Goal: Check status: Check status

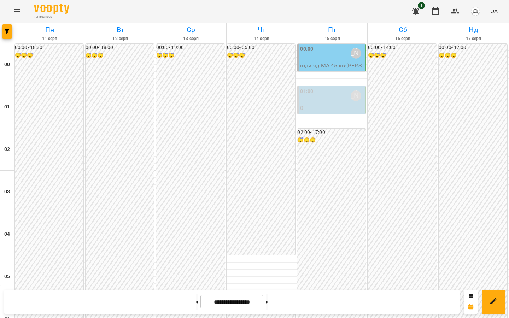
scroll to position [775, 0]
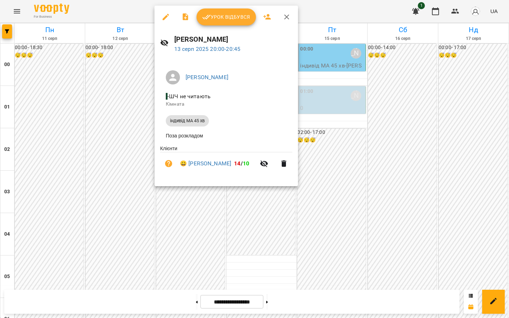
click at [120, 212] on div at bounding box center [254, 159] width 509 height 318
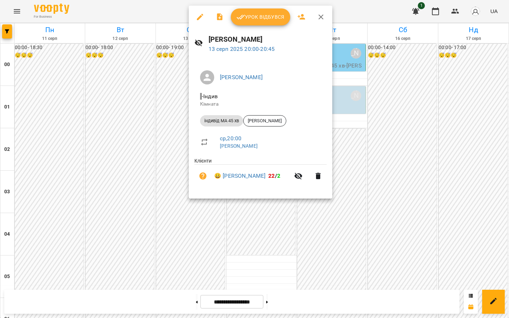
click at [238, 19] on icon "button" at bounding box center [241, 17] width 8 height 5
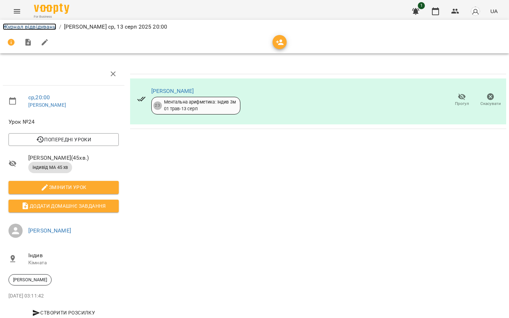
click at [46, 29] on link "Журнал відвідувань" at bounding box center [29, 26] width 53 height 7
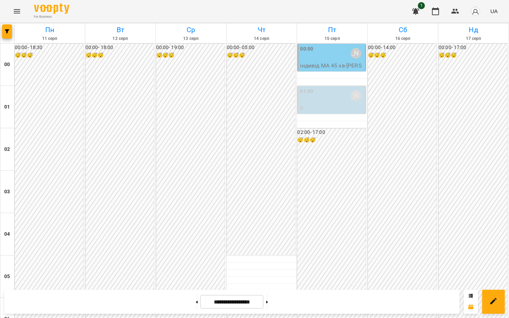
scroll to position [775, 0]
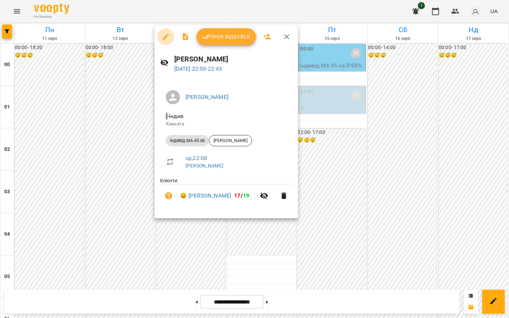
click at [166, 38] on icon "button" at bounding box center [165, 37] width 8 height 8
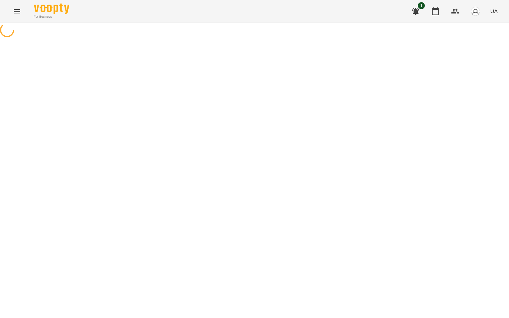
select select "**********"
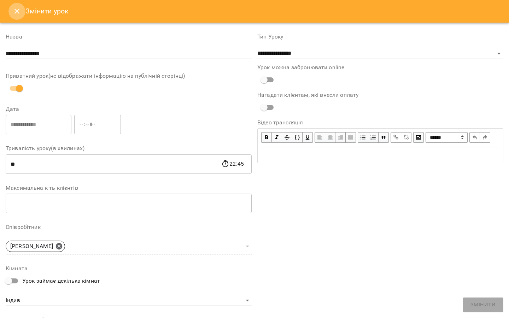
click at [16, 11] on icon "Close" at bounding box center [17, 11] width 8 height 8
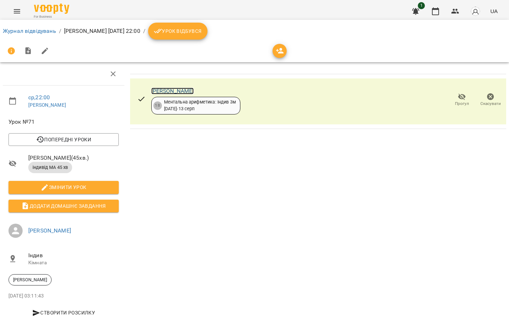
click at [173, 91] on link "[PERSON_NAME]" at bounding box center [172, 91] width 43 height 7
